Goal: Complete application form

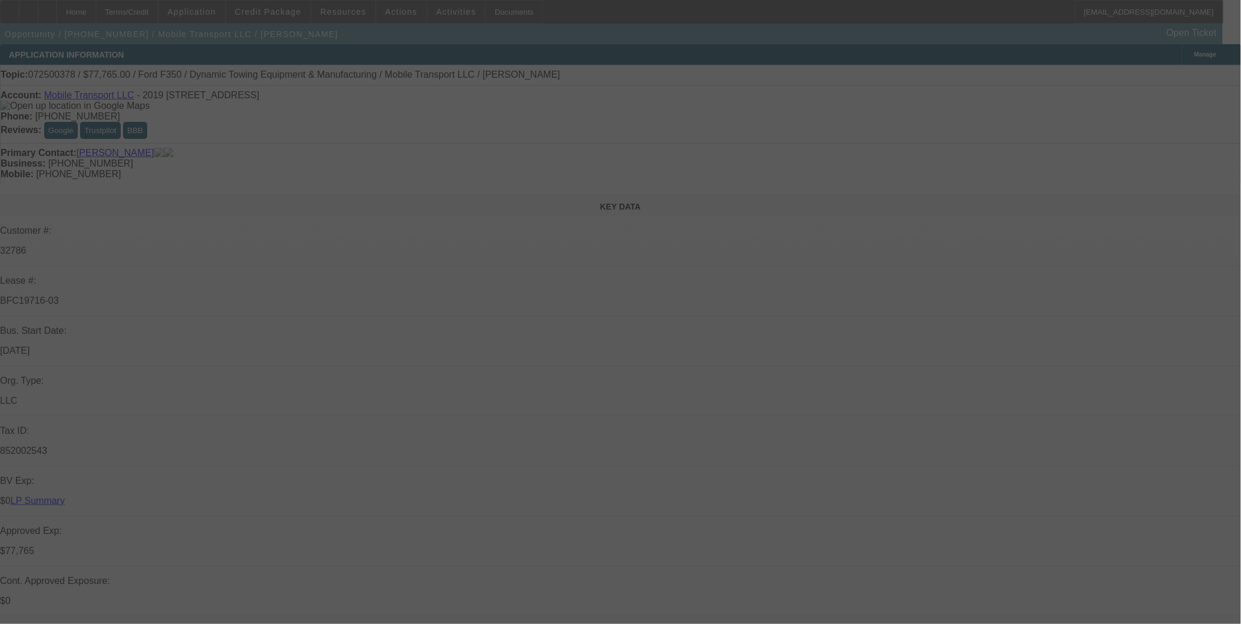
select select "0"
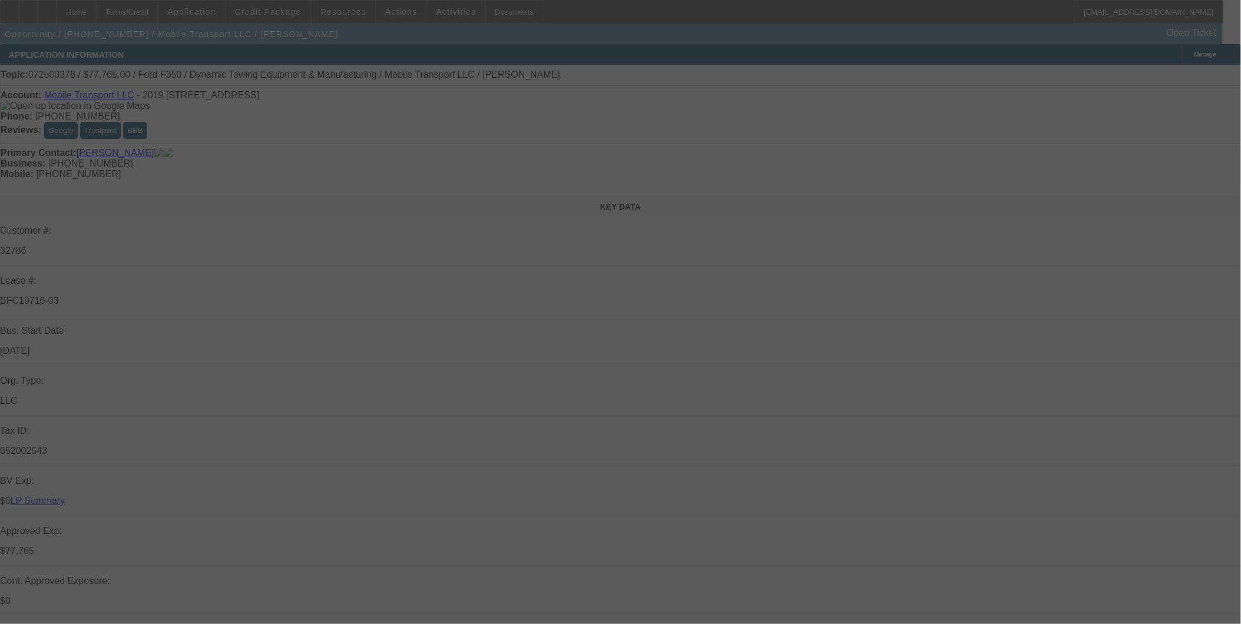
select select "0"
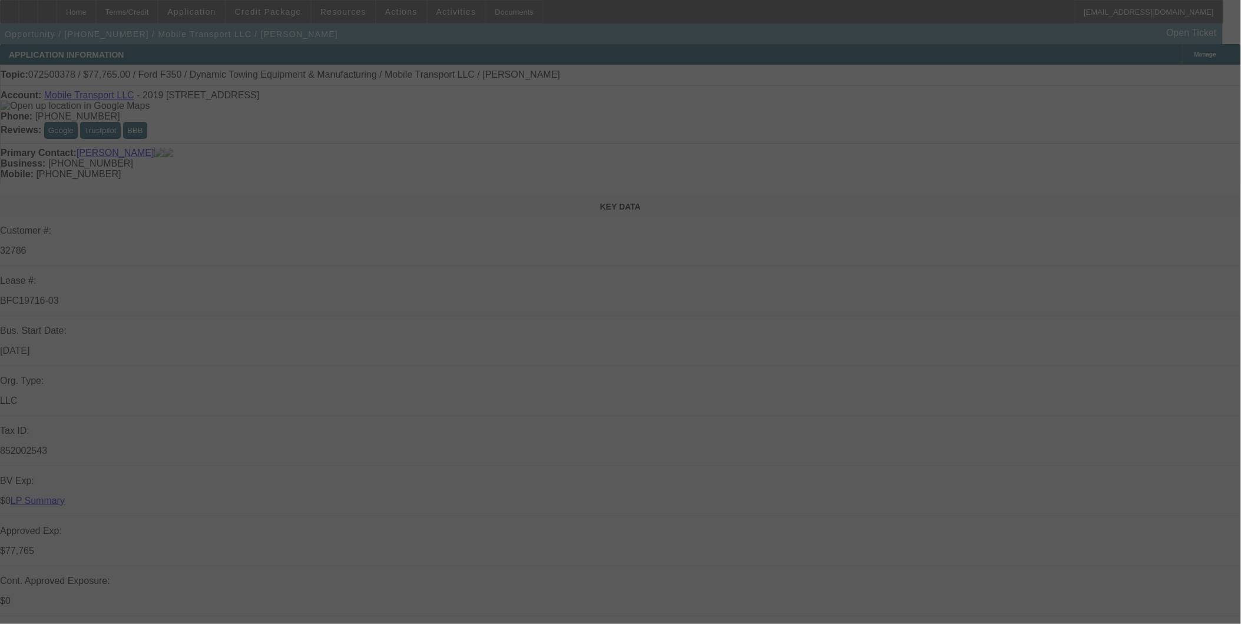
select select "0"
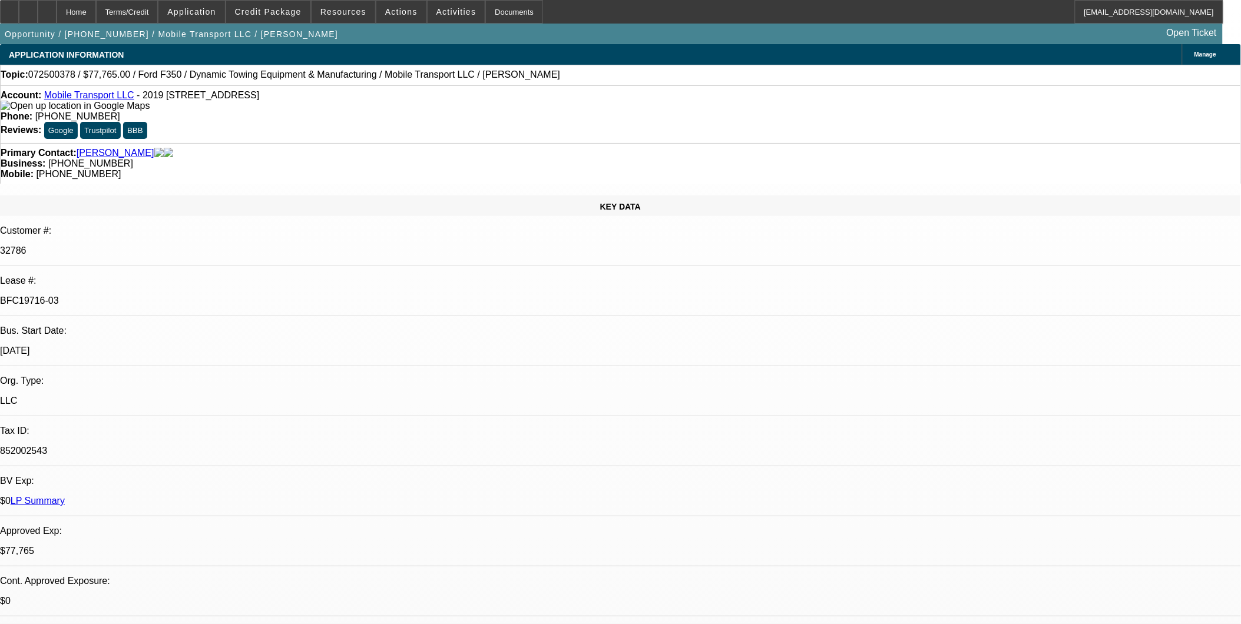
select select "1"
select select "2"
select select "6"
select select "1"
select select "2"
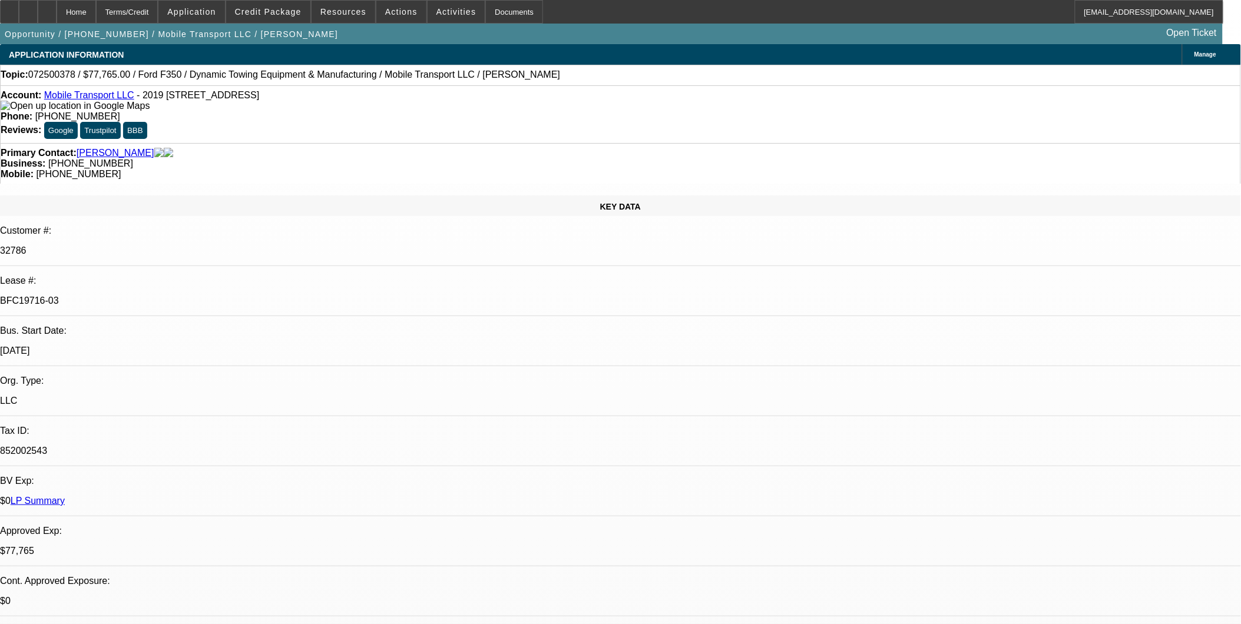
select select "6"
select select "1"
select select "2"
select select "6"
select select "1"
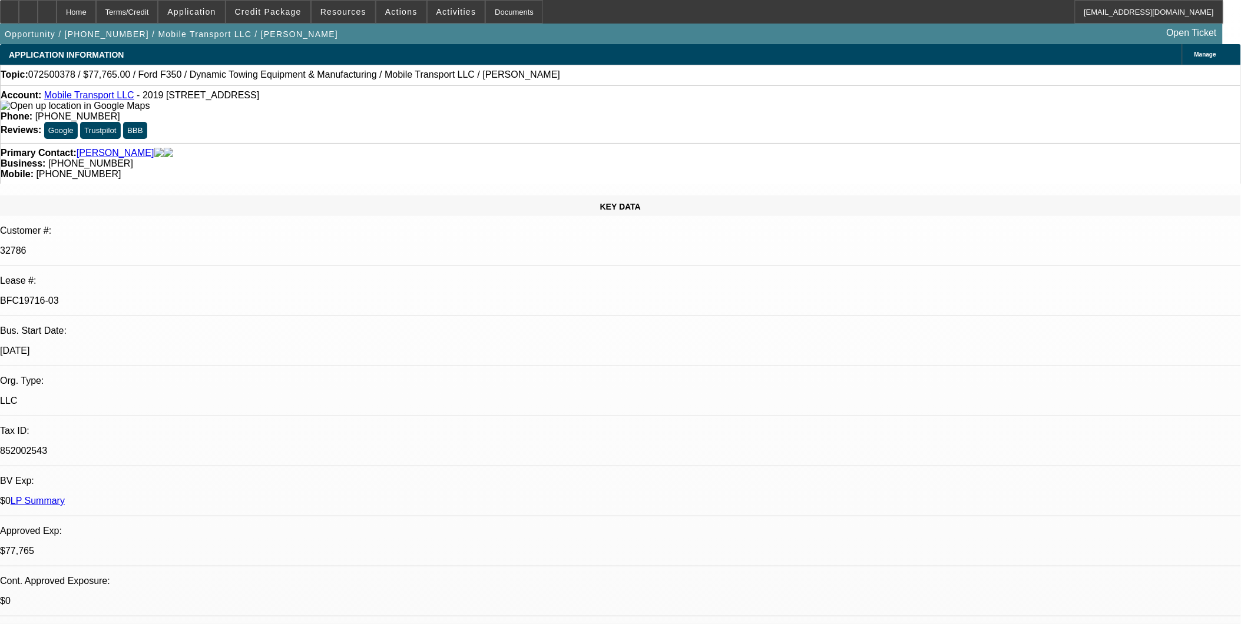
select select "2"
select select "6"
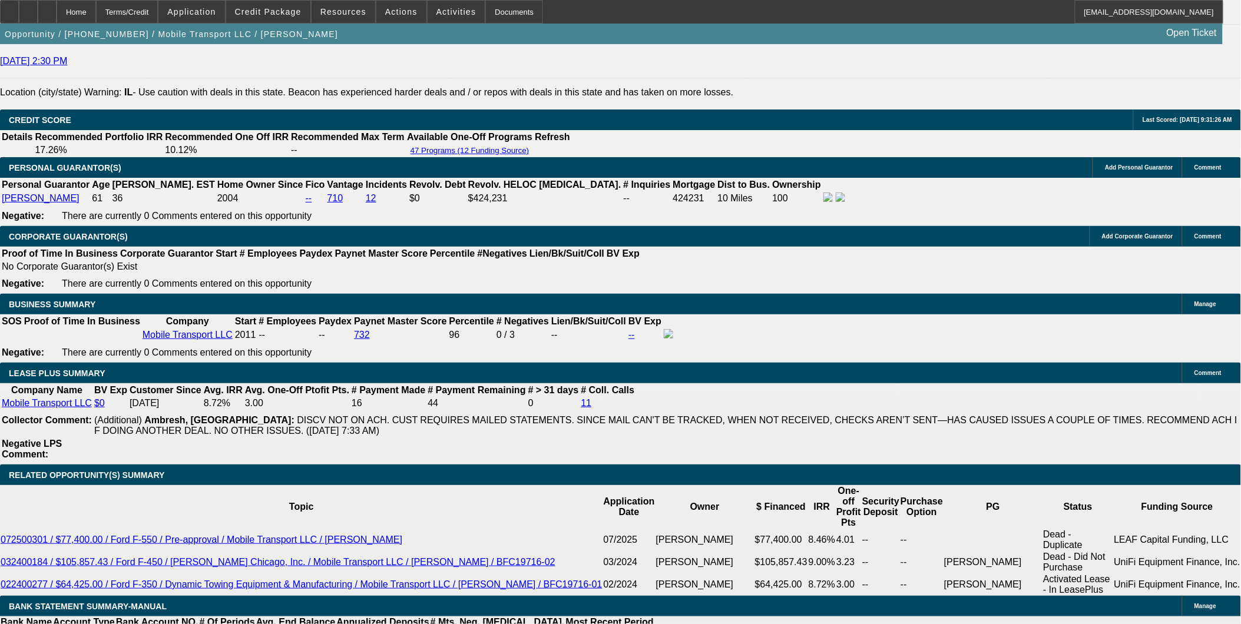
scroll to position [1700, 0]
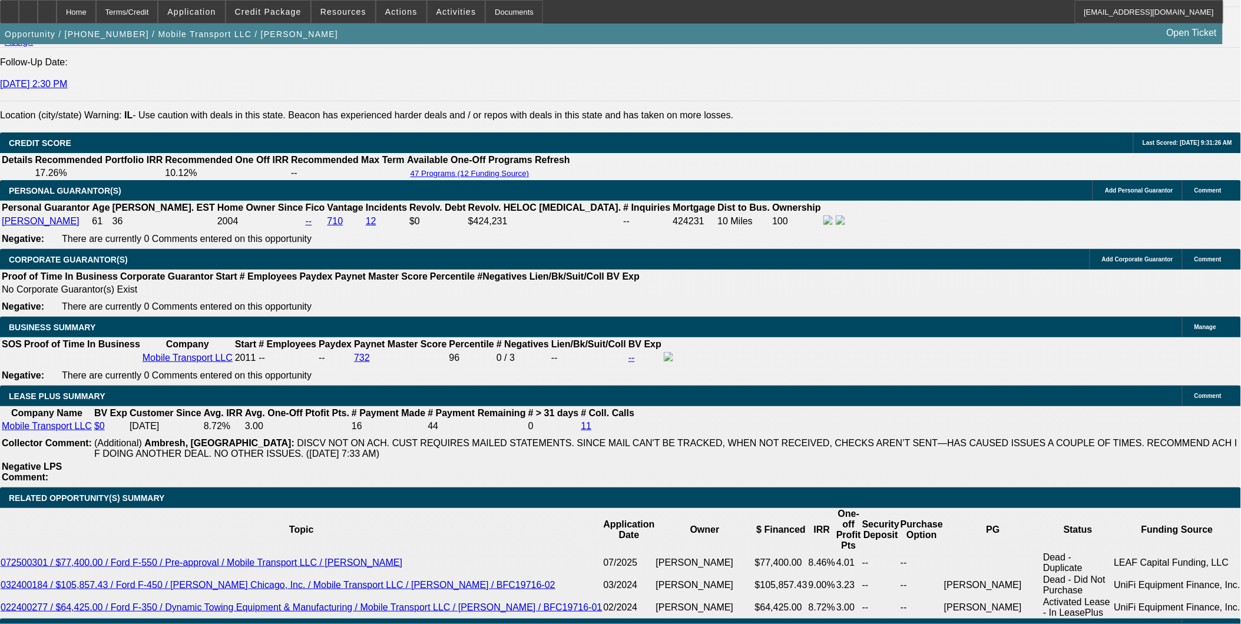
drag, startPoint x: 289, startPoint y: 327, endPoint x: 32, endPoint y: 341, distance: 257.1
click at [2, 334] on div "APPLICATION INFORMATION [GEOGRAPHIC_DATA] Topic: 072500378 / $77,765.00 / Ford …" at bounding box center [620, 446] width 1241 height 4204
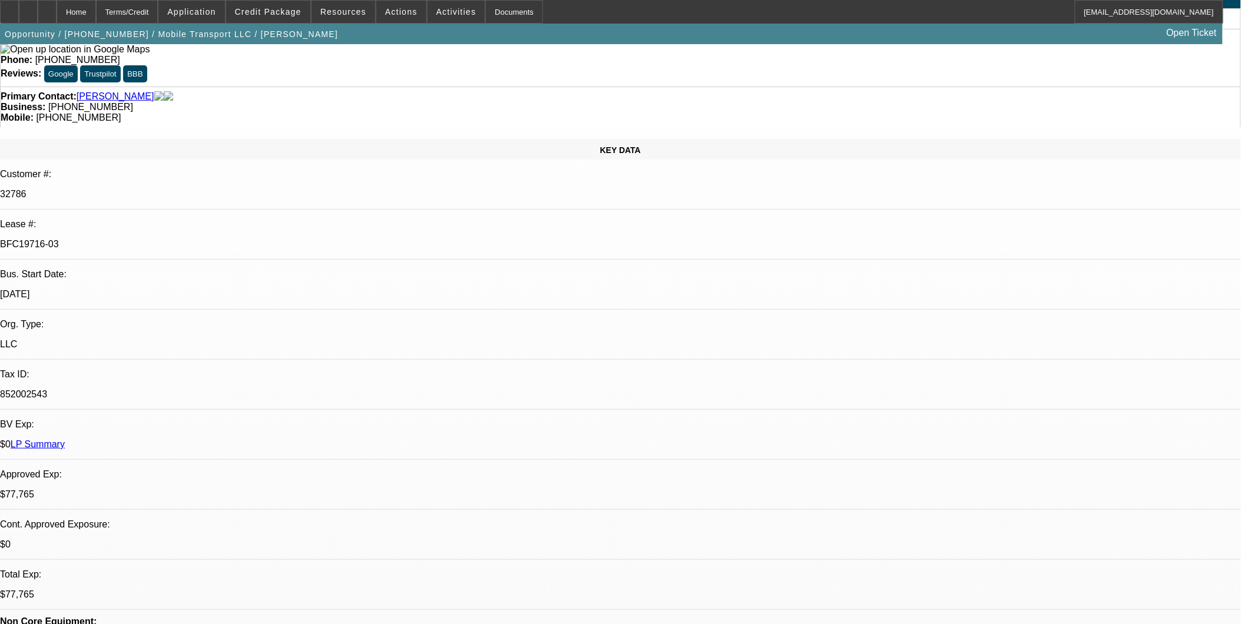
scroll to position [0, 0]
